Goal: Complete application form

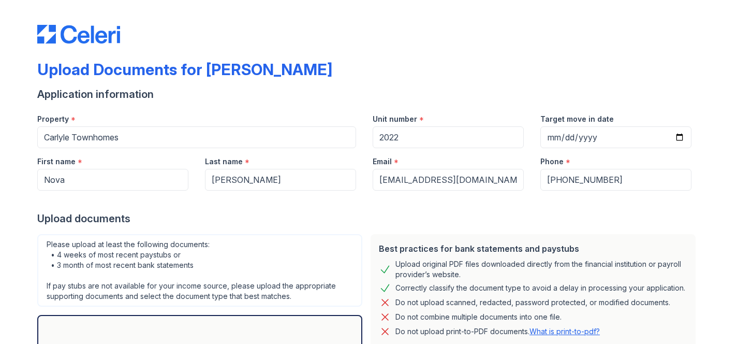
select select "offer_letter"
select select "bank_statement"
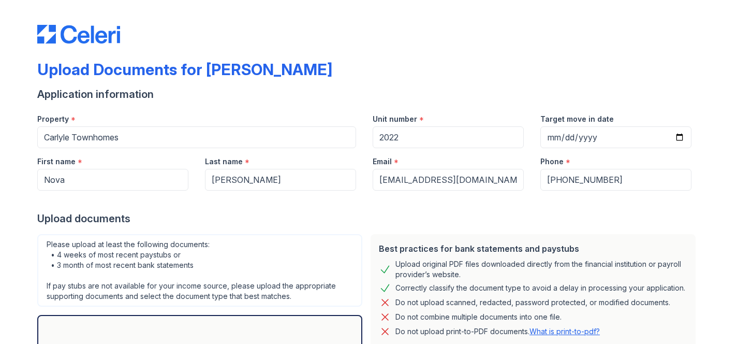
select select "paystub"
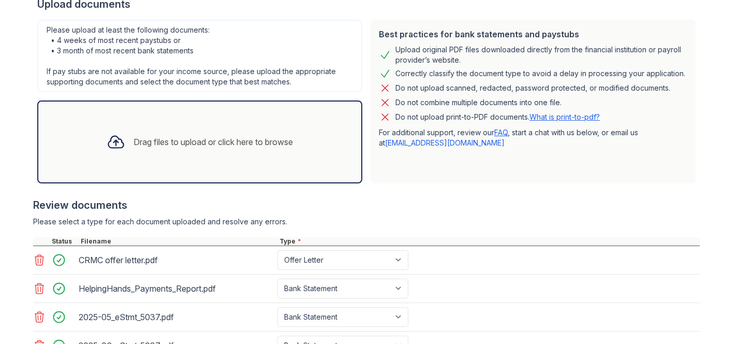
scroll to position [172, 0]
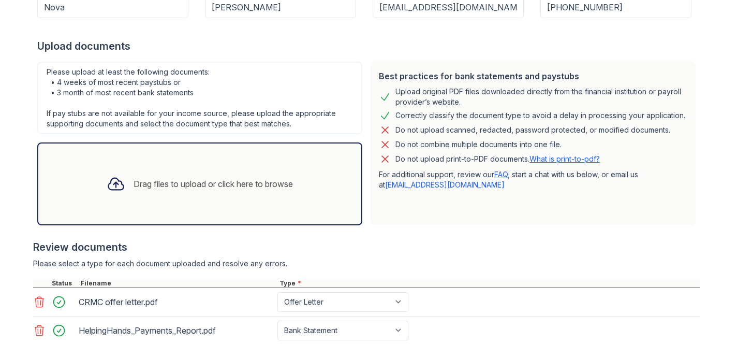
click at [135, 183] on div "Drag files to upload or click here to browse" at bounding box center [212, 183] width 159 height 12
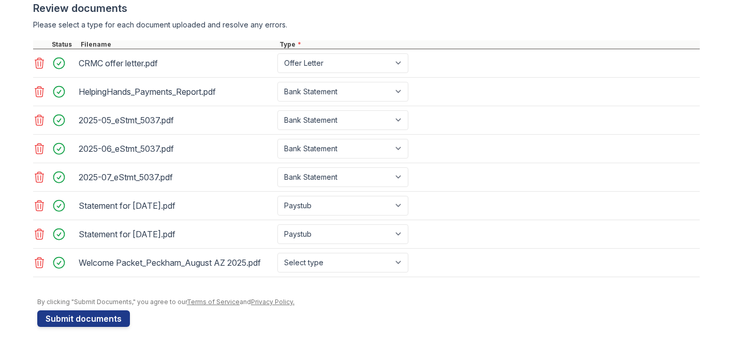
scroll to position [414, 0]
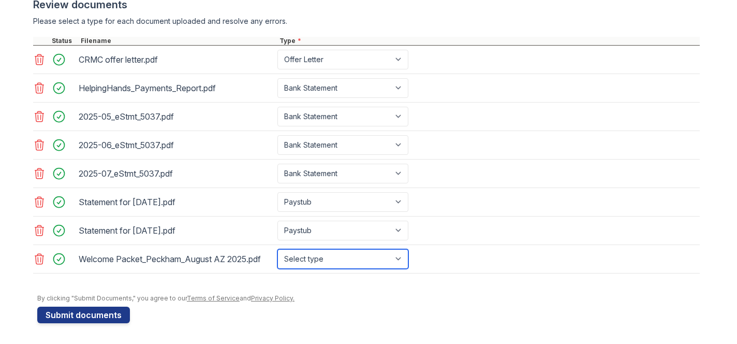
click at [310, 261] on select "Select type Paystub Bank Statement Offer Letter Tax Documents Benefit Award Let…" at bounding box center [342, 259] width 131 height 20
select select "offer_letter"
click at [277, 249] on select "Select type Paystub Bank Statement Offer Letter Tax Documents Benefit Award Let…" at bounding box center [342, 259] width 131 height 20
click at [311, 294] on div "By clicking "Submit Documents," you agree to our Terms of Service and Privacy P…" at bounding box center [368, 298] width 662 height 8
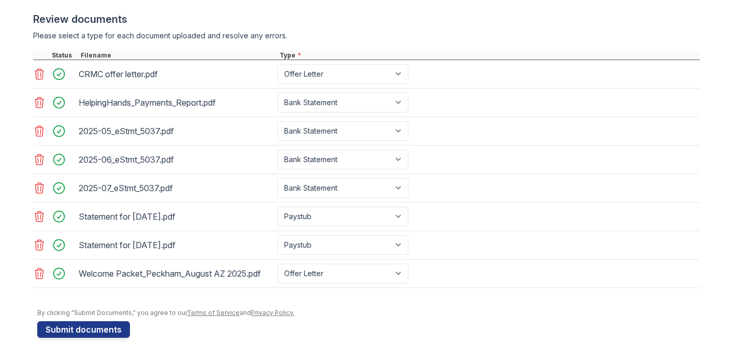
scroll to position [397, 0]
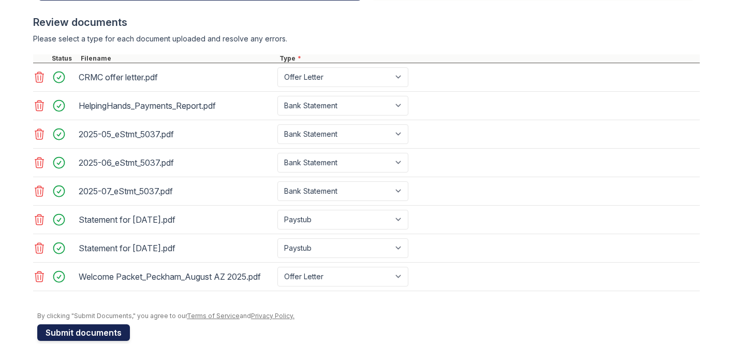
click at [93, 332] on button "Submit documents" at bounding box center [83, 332] width 93 height 17
